Goal: Information Seeking & Learning: Learn about a topic

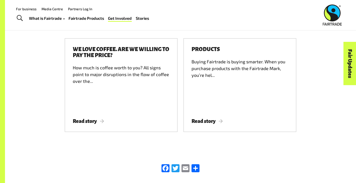
scroll to position [913, 0]
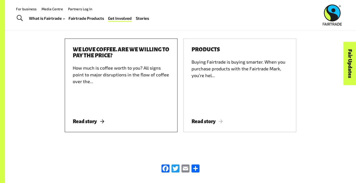
click at [85, 110] on div "We love coffee. Are we willing to pay the price? How much is coffee worth to yo…" at bounding box center [121, 86] width 113 height 94
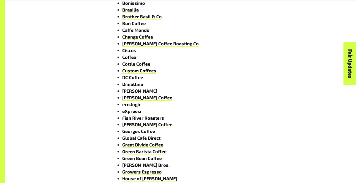
scroll to position [417, 0]
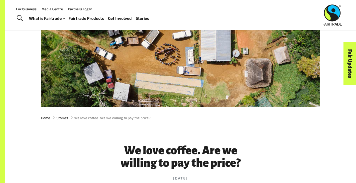
scroll to position [28, 0]
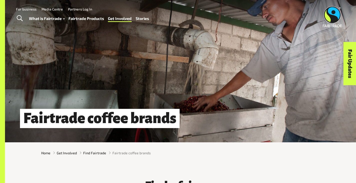
click at [331, 17] on img at bounding box center [332, 16] width 19 height 21
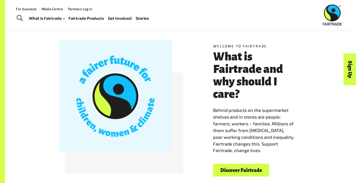
scroll to position [115, 0]
